Goal: Task Accomplishment & Management: Use online tool/utility

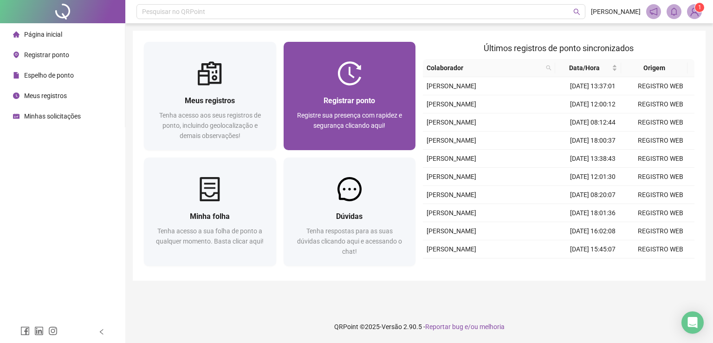
click at [338, 113] on span "Registre sua presença com rapidez e segurança clicando aqui!" at bounding box center [349, 120] width 105 height 18
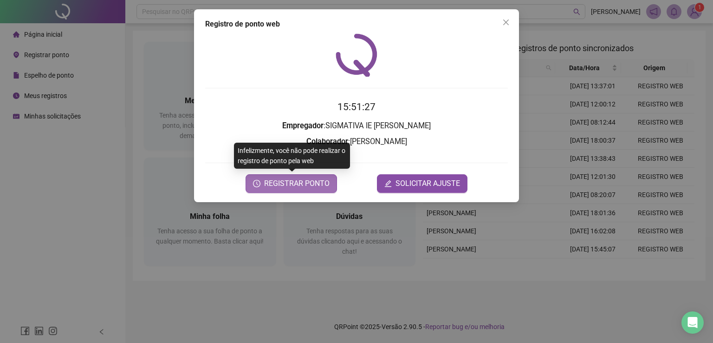
click at [299, 186] on span "REGISTRAR PONTO" at bounding box center [296, 183] width 65 height 11
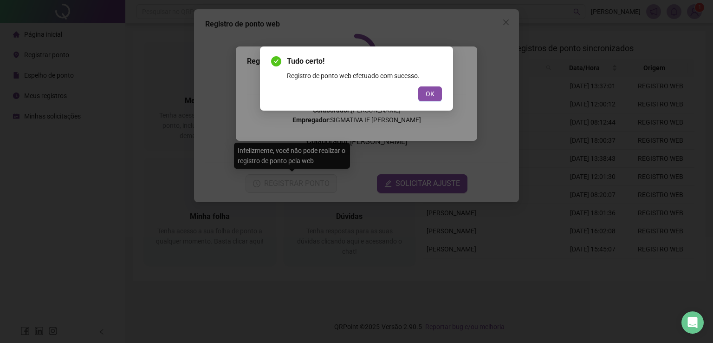
drag, startPoint x: 420, startPoint y: 95, endPoint x: 429, endPoint y: 108, distance: 16.4
click at [421, 94] on button "OK" at bounding box center [430, 93] width 24 height 15
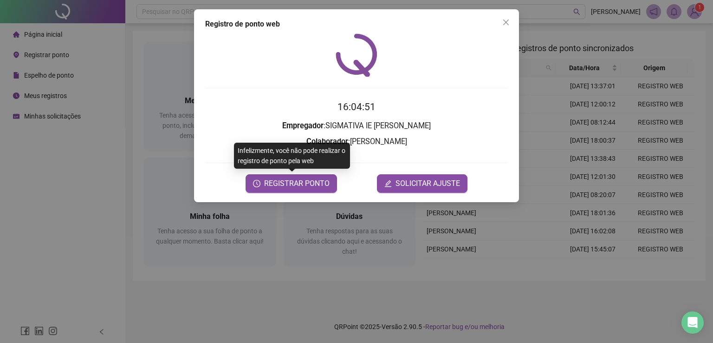
click at [279, 194] on div "Registro de ponto web 16:04:51 Empregador : SIGMATIVA IE [PERSON_NAME] : [PERSO…" at bounding box center [356, 105] width 325 height 193
click at [275, 192] on button "REGISTRAR PONTO" at bounding box center [291, 183] width 91 height 19
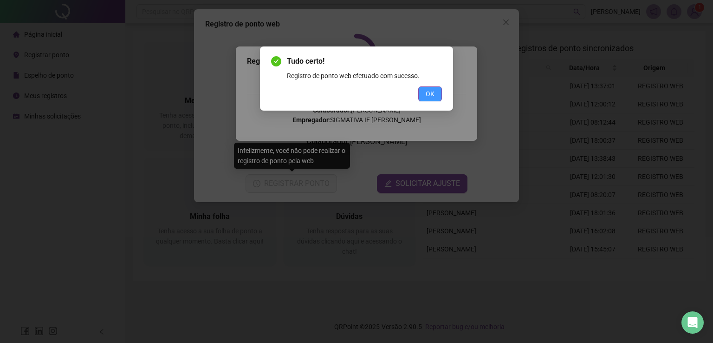
click at [435, 94] on span "OK" at bounding box center [430, 94] width 9 height 10
